Goal: Task Accomplishment & Management: Manage account settings

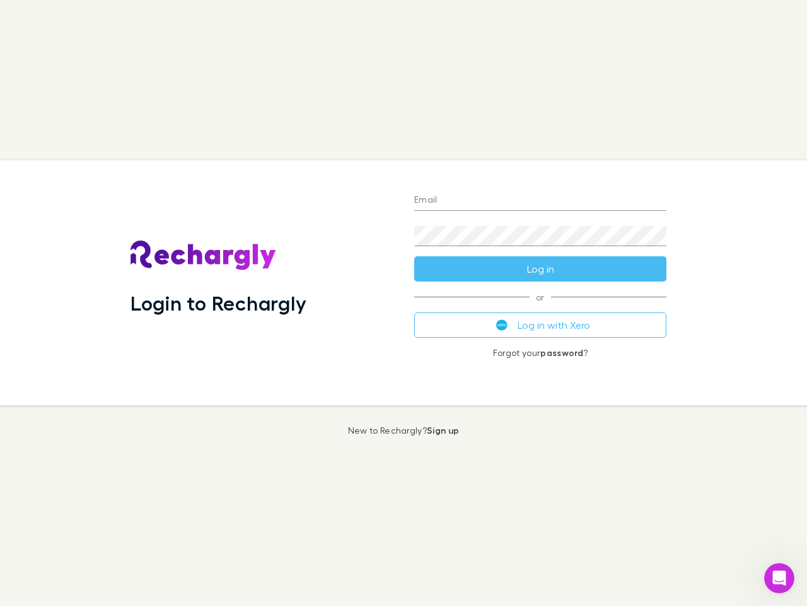
click at [404, 303] on div "Login to Rechargly" at bounding box center [262, 282] width 284 height 245
click at [541, 201] on input "Email" at bounding box center [540, 201] width 252 height 20
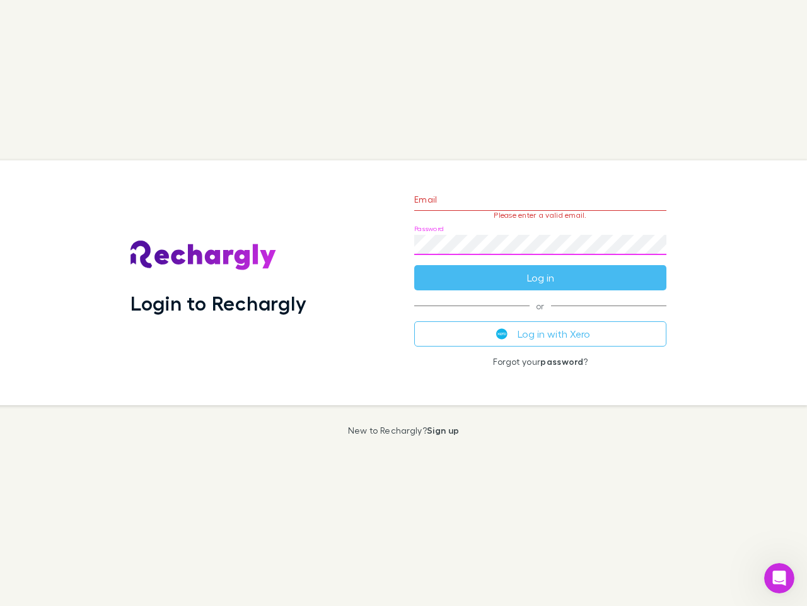
click at [541, 269] on form "Email Please enter a valid email. Password Log in" at bounding box center [540, 235] width 252 height 110
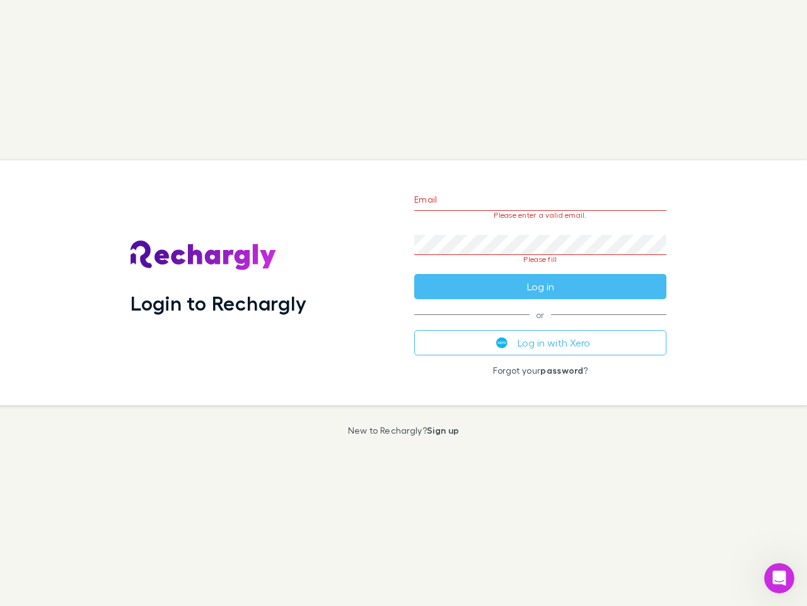
click at [541, 325] on div "Email Please enter a valid email. Password Please fill Log in or Log in with Xe…" at bounding box center [540, 282] width 273 height 245
